Goal: Information Seeking & Learning: Learn about a topic

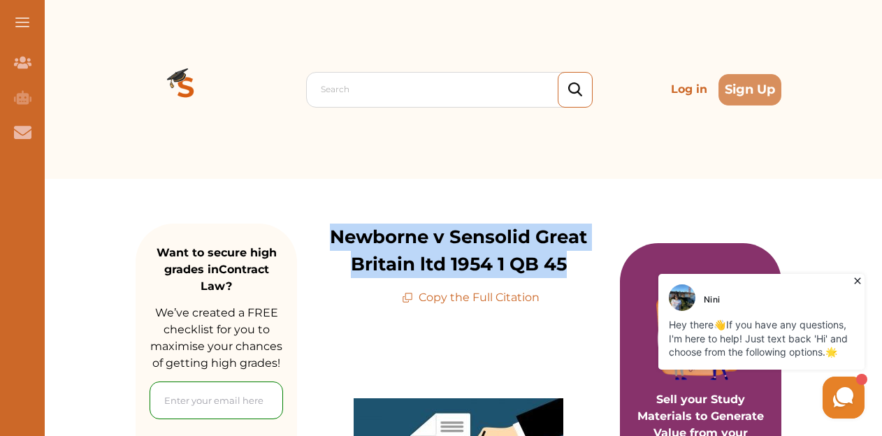
drag, startPoint x: 329, startPoint y: 234, endPoint x: 582, endPoint y: 263, distance: 254.7
click at [582, 263] on p "Newborne v Sensolid Great Britain ltd 1954 1 QB 45" at bounding box center [458, 251] width 323 height 55
copy p "Newborne v Sensolid Great Britain ltd 1954 1 QB 45"
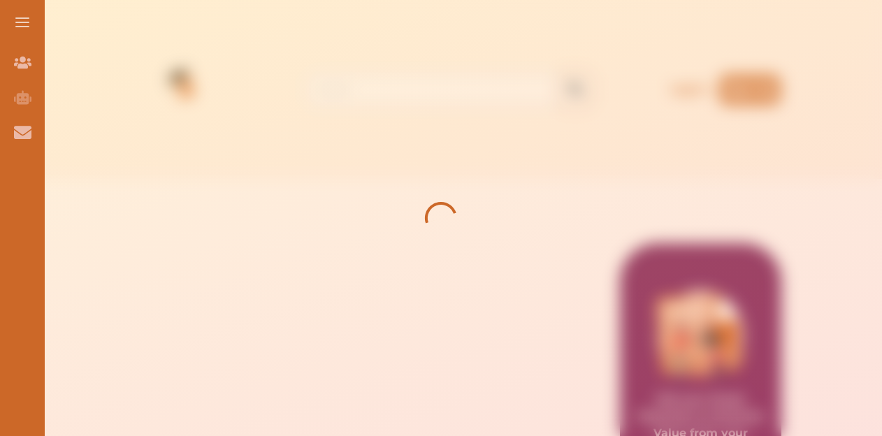
click at [424, 241] on icon at bounding box center [441, 218] width 70 height 70
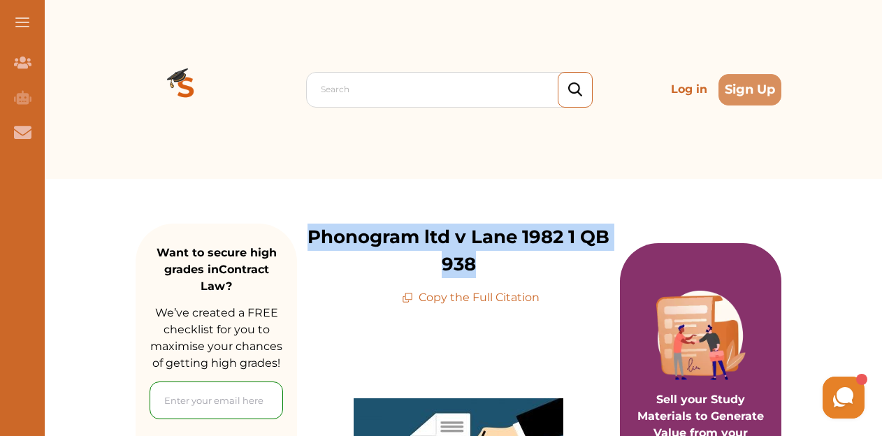
drag, startPoint x: 308, startPoint y: 233, endPoint x: 481, endPoint y: 269, distance: 176.4
click at [481, 269] on p "Phonogram ltd v Lane 1982 1 QB 938" at bounding box center [458, 251] width 323 height 55
copy p "Phonogram ltd v Lane 1982 1 QB 938"
click at [461, 266] on p "Phonogram ltd v Lane 1982 1 QB 938" at bounding box center [458, 251] width 323 height 55
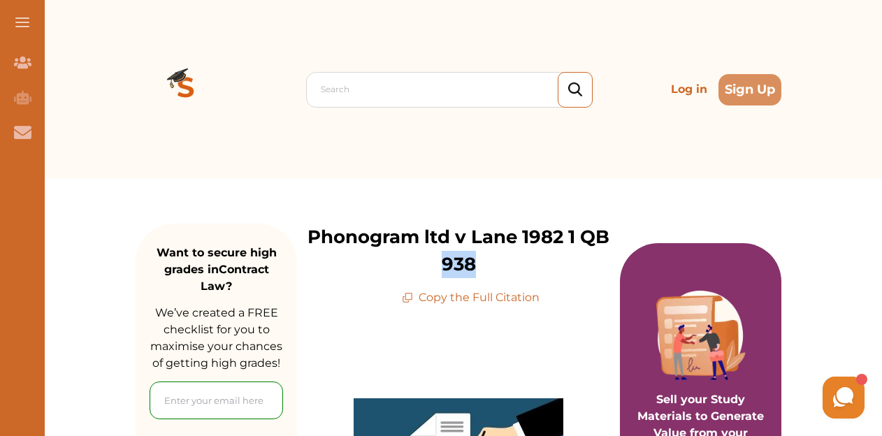
click at [461, 266] on p "Phonogram ltd v Lane 1982 1 QB 938" at bounding box center [458, 251] width 323 height 55
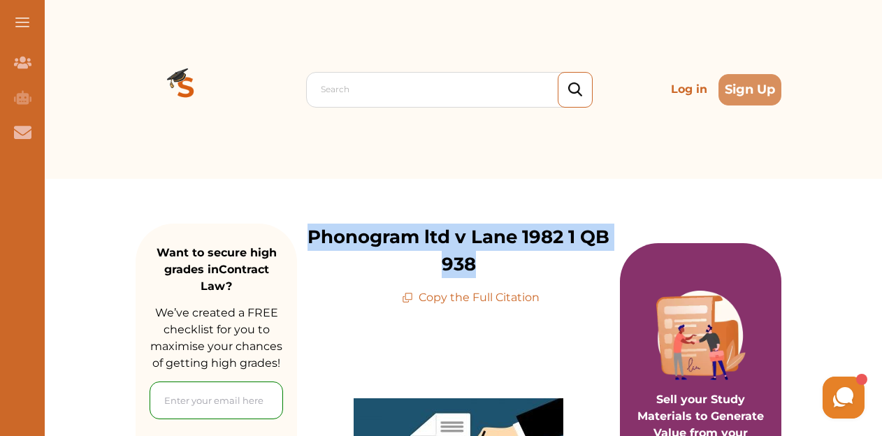
click at [461, 266] on p "Phonogram ltd v Lane 1982 1 QB 938" at bounding box center [458, 251] width 323 height 55
click at [468, 265] on p "Phonogram ltd v Lane 1982 1 QB 938" at bounding box center [458, 251] width 323 height 55
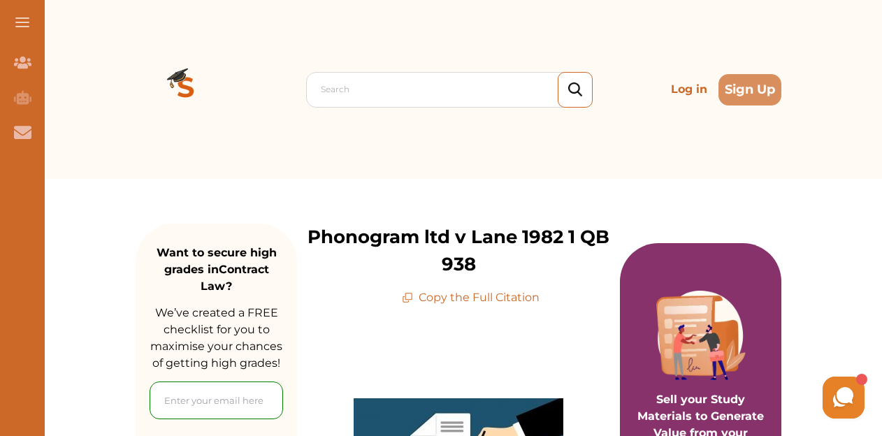
click at [471, 244] on p "Phonogram ltd v Lane 1982 1 QB 938" at bounding box center [458, 251] width 323 height 55
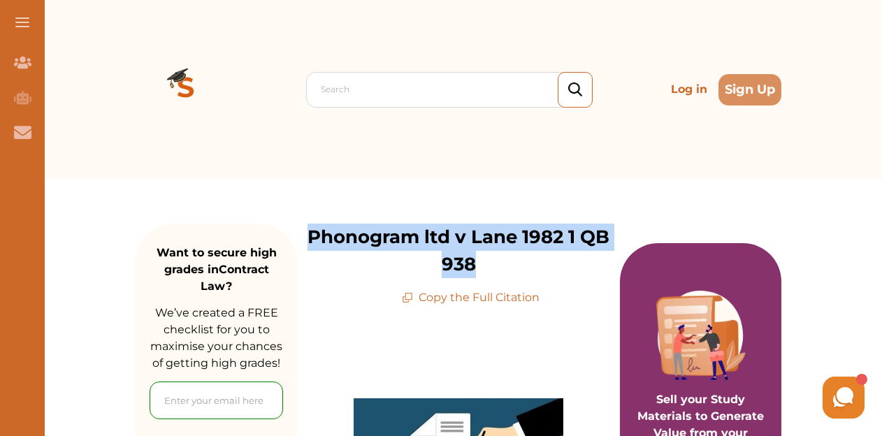
click at [471, 244] on p "Phonogram ltd v Lane 1982 1 QB 938" at bounding box center [458, 251] width 323 height 55
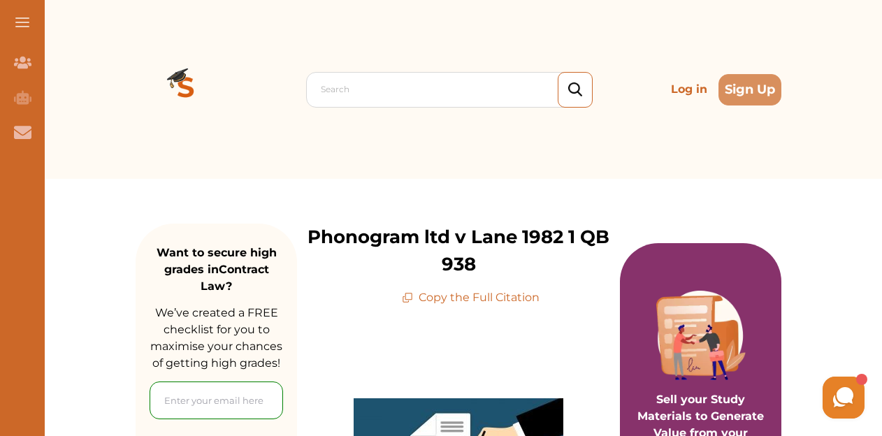
click at [502, 243] on p "Phonogram ltd v Lane 1982 1 QB 938" at bounding box center [458, 251] width 323 height 55
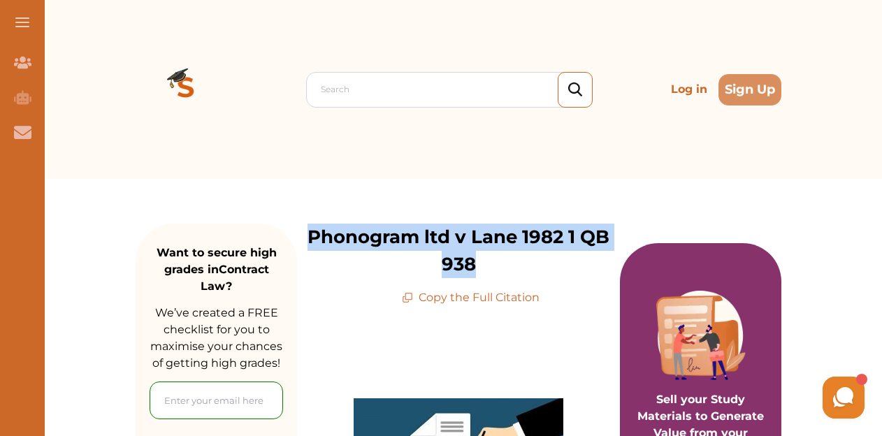
click at [502, 243] on p "Phonogram ltd v Lane 1982 1 QB 938" at bounding box center [458, 251] width 323 height 55
